Goal: Transaction & Acquisition: Purchase product/service

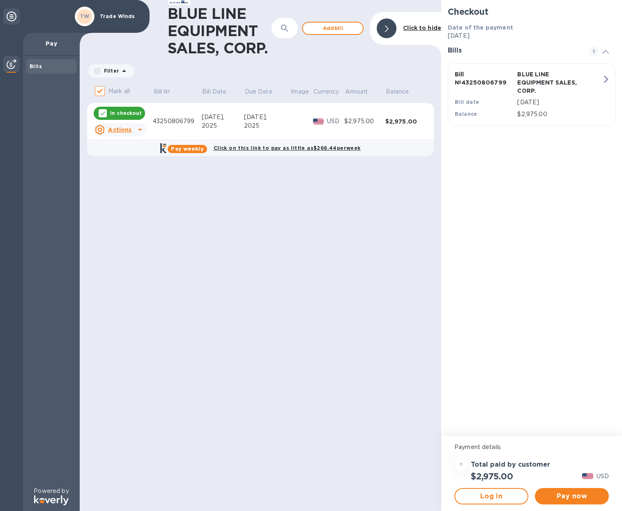
click at [542, 99] on p "[DATE]" at bounding box center [559, 102] width 84 height 9
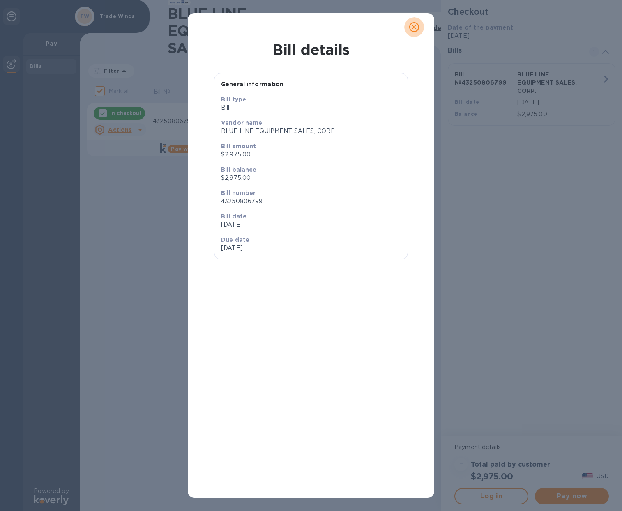
click at [418, 25] on span "close" at bounding box center [414, 27] width 10 height 10
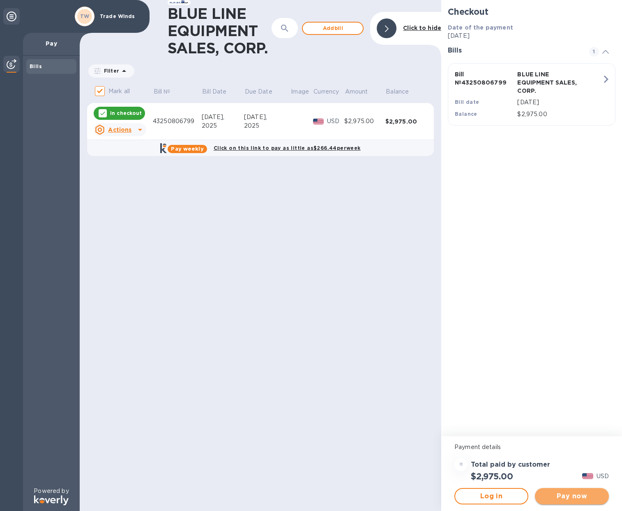
click at [571, 503] on button "Pay now" at bounding box center [572, 496] width 74 height 16
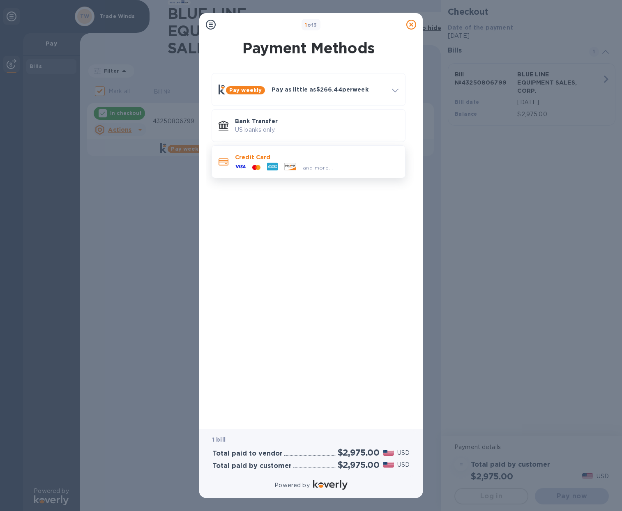
click at [277, 163] on div at bounding box center [272, 167] width 17 height 12
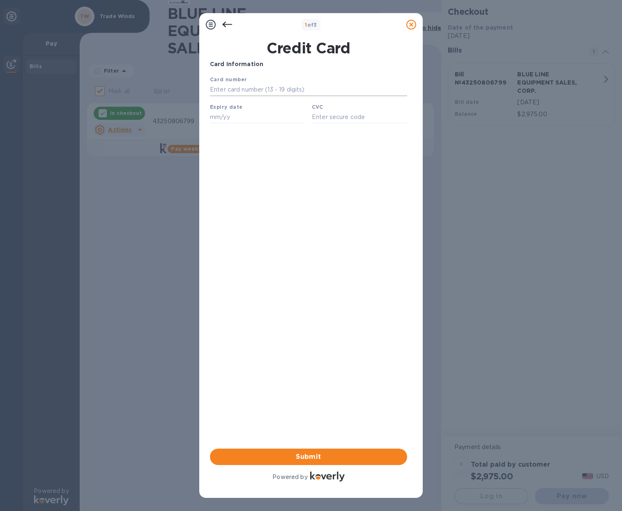
click at [232, 92] on input "text" at bounding box center [308, 90] width 197 height 12
type input "[CREDIT_CARD_NUMBER]"
click at [228, 120] on input "text" at bounding box center [257, 117] width 95 height 12
type input "10/27"
click at [319, 117] on input "text" at bounding box center [359, 117] width 95 height 12
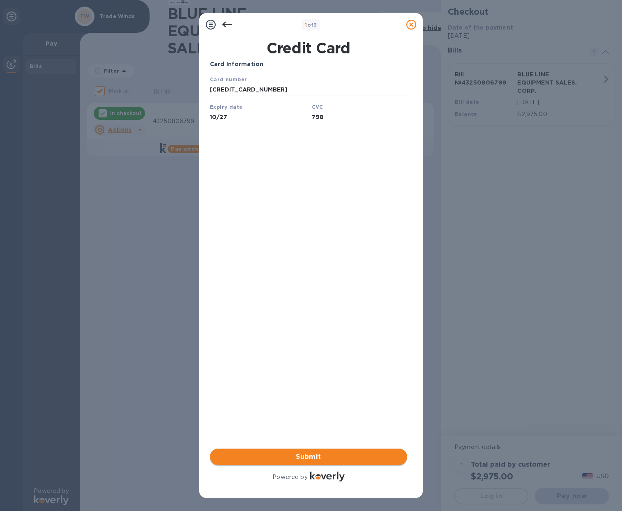
type input "798"
click at [328, 455] on span "Submit" at bounding box center [308, 457] width 184 height 10
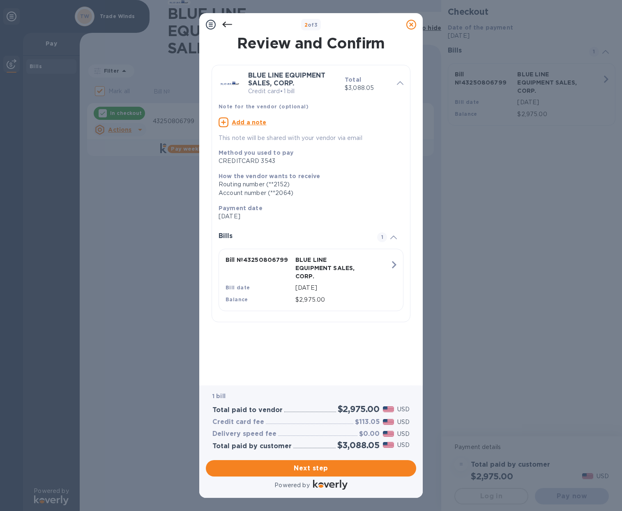
click at [223, 25] on icon at bounding box center [227, 25] width 10 height 6
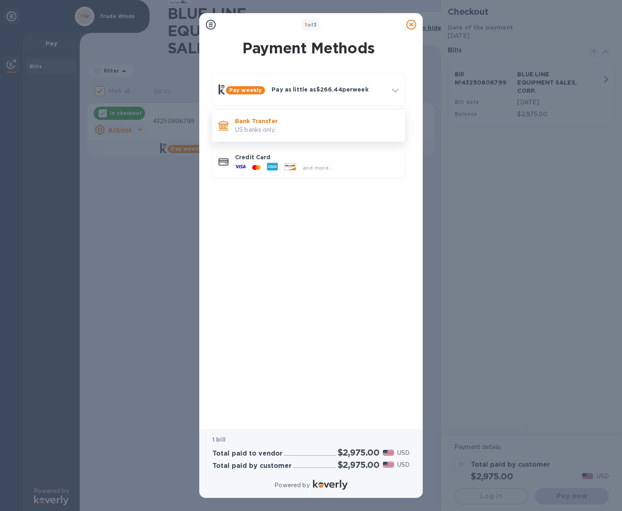
click at [274, 127] on p "US banks only." at bounding box center [316, 130] width 163 height 9
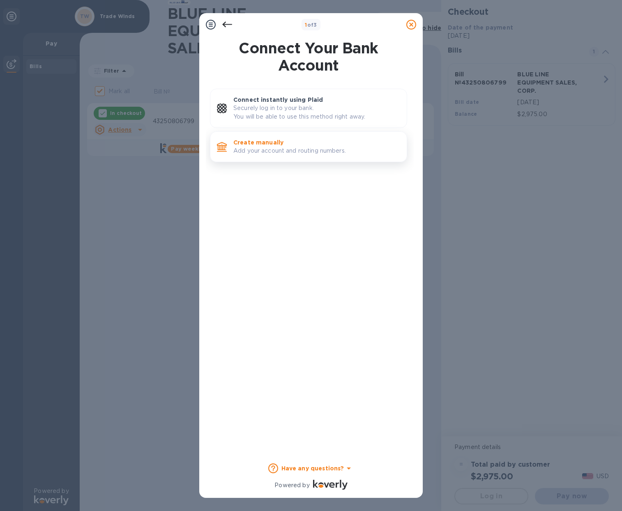
click at [278, 149] on p "Add your account and routing numbers." at bounding box center [316, 151] width 167 height 9
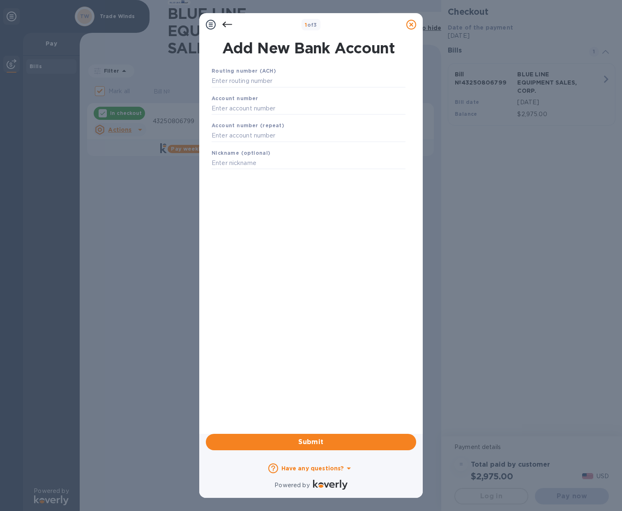
click at [227, 23] on icon at bounding box center [227, 25] width 10 height 10
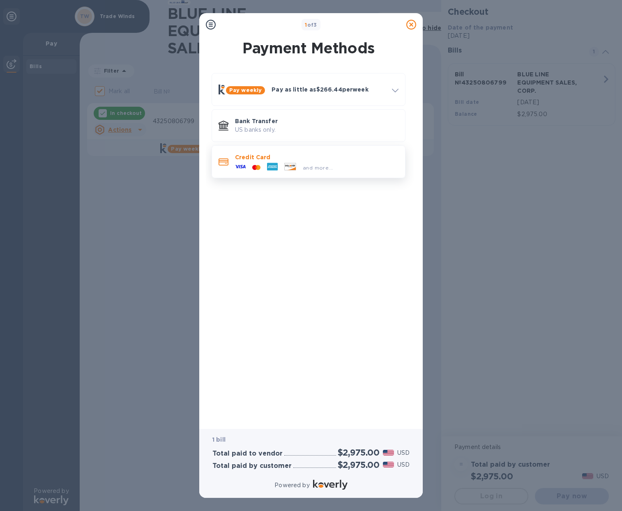
click at [278, 162] on div at bounding box center [272, 167] width 17 height 12
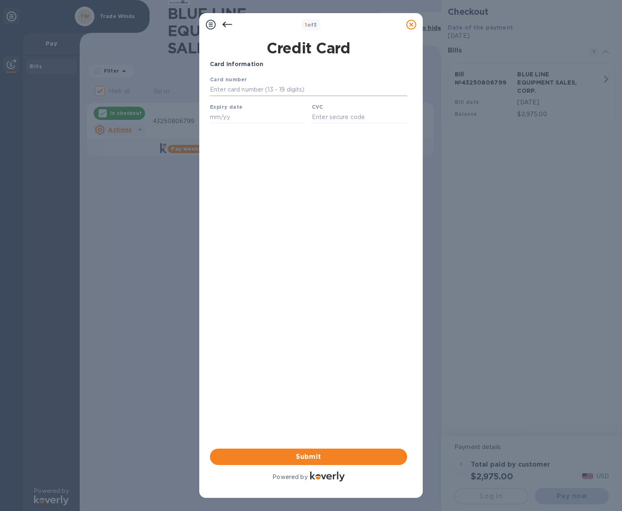
click at [239, 89] on input "text" at bounding box center [308, 90] width 197 height 12
type input "[CREDIT_CARD_NUMBER]"
type input "10/27"
type input "798"
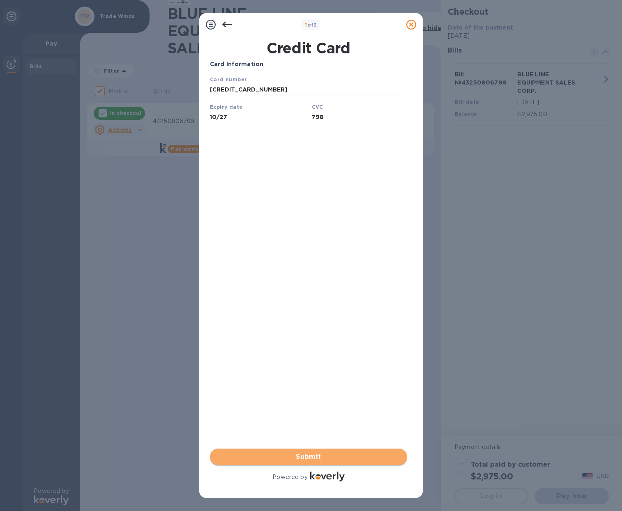
click at [311, 455] on span "Submit" at bounding box center [308, 457] width 184 height 10
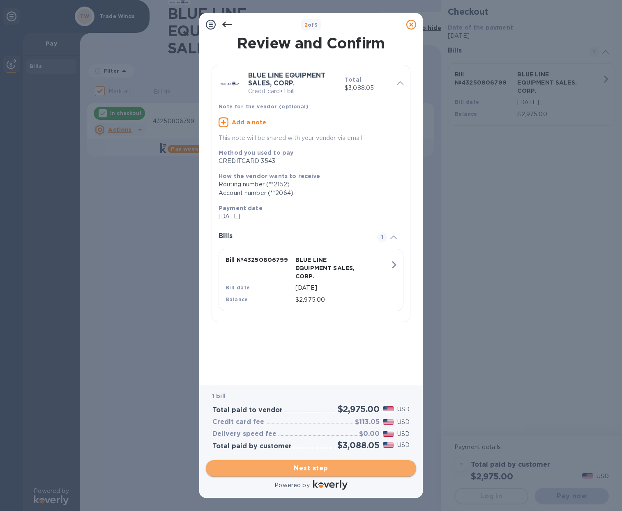
click at [314, 464] on span "Next step" at bounding box center [310, 469] width 197 height 10
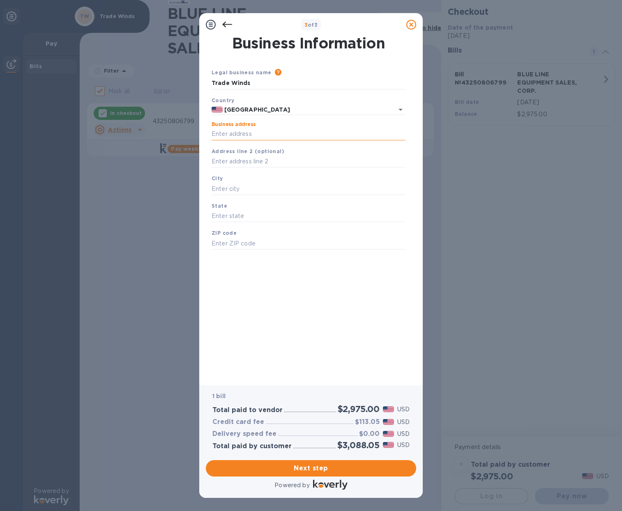
click at [251, 136] on input "Business address" at bounding box center [309, 134] width 194 height 12
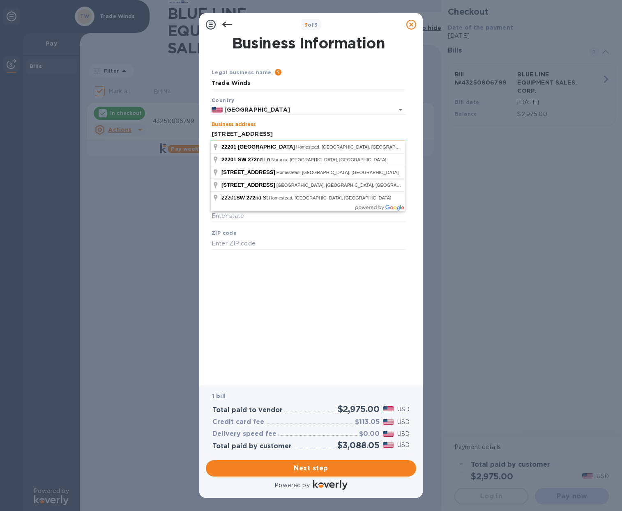
click button "Save" at bounding box center [0, 0] width 0 height 0
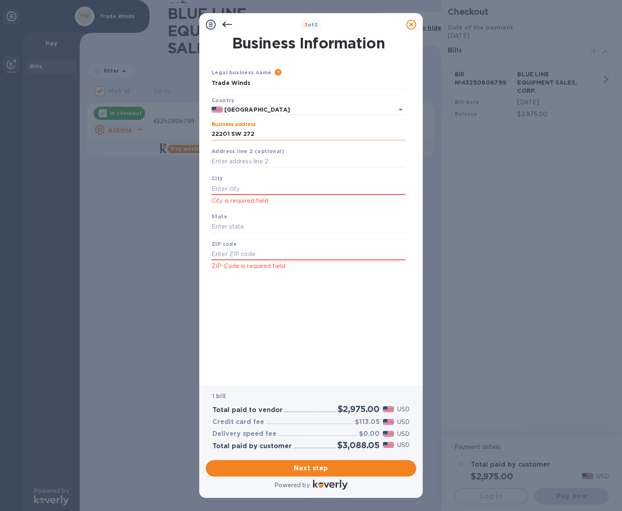
type input "[STREET_ADDRESS]"
type input "Homestead"
type input "FL"
type input "33031"
click at [244, 253] on input "33031" at bounding box center [309, 255] width 194 height 12
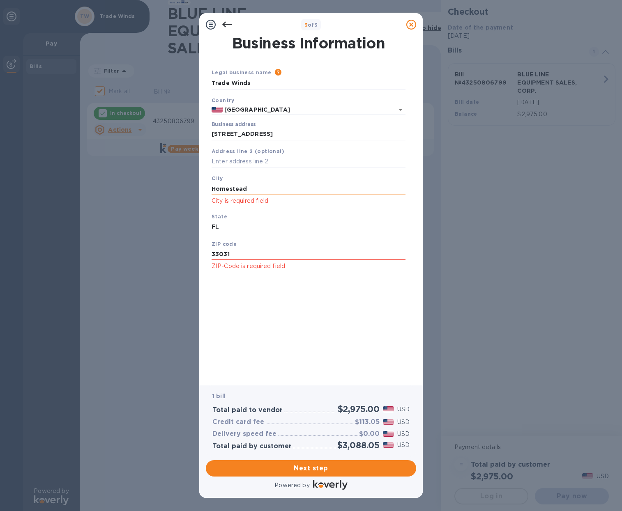
click at [253, 187] on input "Homestead" at bounding box center [309, 189] width 194 height 12
click at [305, 464] on span "Next step" at bounding box center [310, 469] width 197 height 10
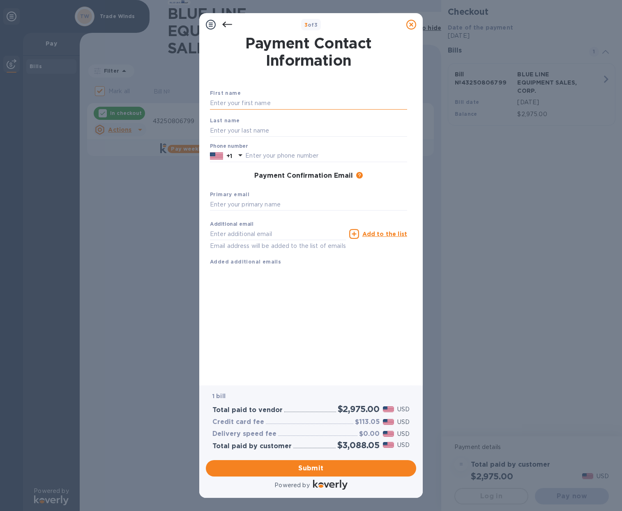
click at [242, 102] on input "text" at bounding box center [308, 103] width 197 height 12
type input "[PERSON_NAME]"
type input "3052974043"
type input "[EMAIL_ADDRESS][DOMAIN_NAME]"
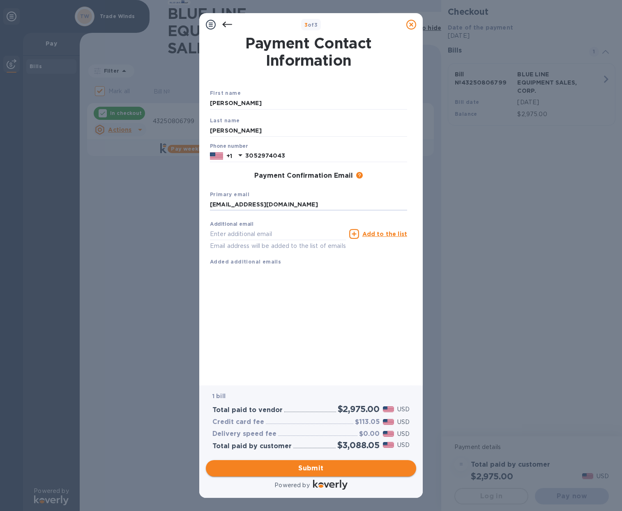
click at [319, 465] on span "Submit" at bounding box center [310, 469] width 197 height 10
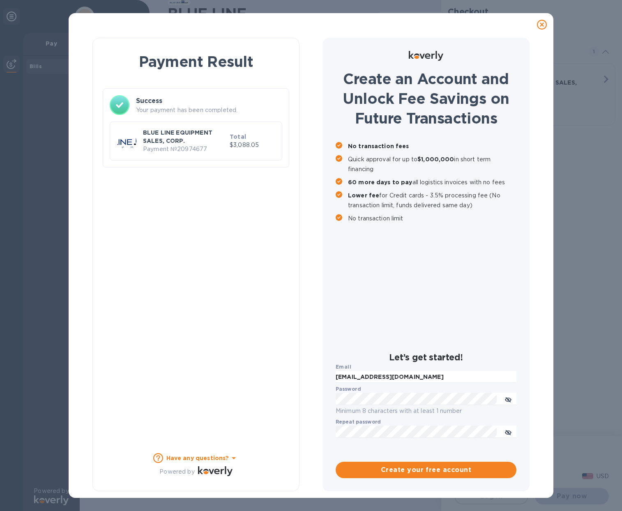
checkbox input "false"
click at [192, 149] on p "Payment № 20974677" at bounding box center [184, 149] width 83 height 9
click at [202, 134] on p "BLUE LINE EQUIPMENT SALES, CORP." at bounding box center [184, 137] width 83 height 16
click at [198, 137] on p "BLUE LINE EQUIPMENT SALES, CORP." at bounding box center [184, 137] width 83 height 16
click at [543, 28] on icon at bounding box center [542, 25] width 10 height 10
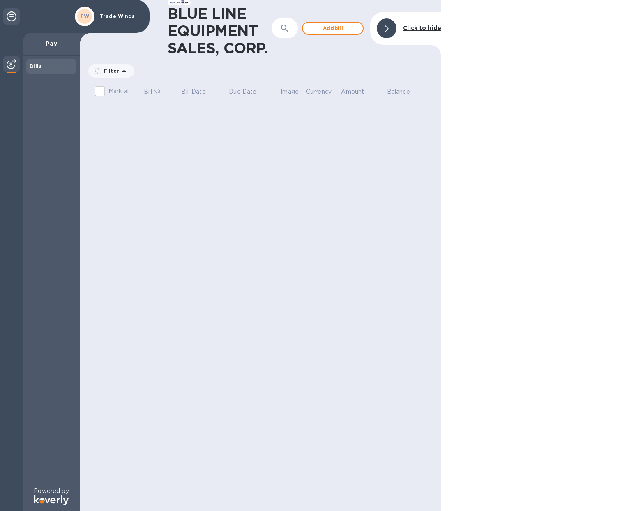
drag, startPoint x: 48, startPoint y: 66, endPoint x: 39, endPoint y: 67, distance: 8.3
click at [47, 66] on div "Bills" at bounding box center [52, 66] width 44 height 8
click at [33, 67] on b "Bills" at bounding box center [36, 66] width 12 height 6
click at [14, 68] on img at bounding box center [12, 64] width 10 height 10
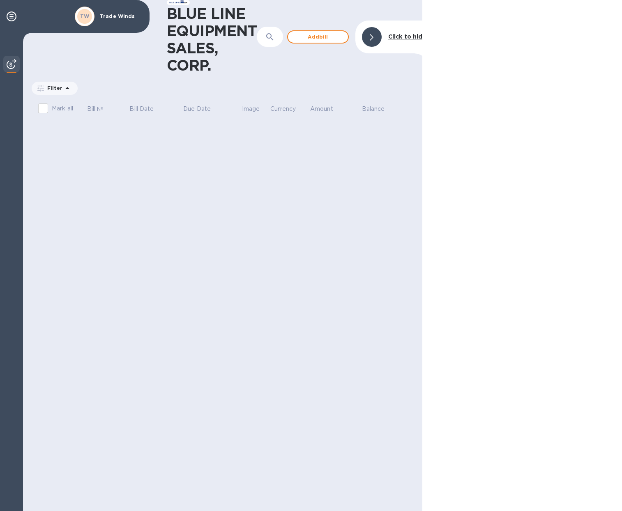
click at [130, 97] on div "Filter Amount" at bounding box center [222, 90] width 399 height 19
drag, startPoint x: 204, startPoint y: 110, endPoint x: 309, endPoint y: 110, distance: 105.6
click at [226, 110] on th "Due Date" at bounding box center [212, 109] width 58 height 21
click at [204, 113] on p "Due Date" at bounding box center [197, 109] width 28 height 9
